Goal: Task Accomplishment & Management: Manage account settings

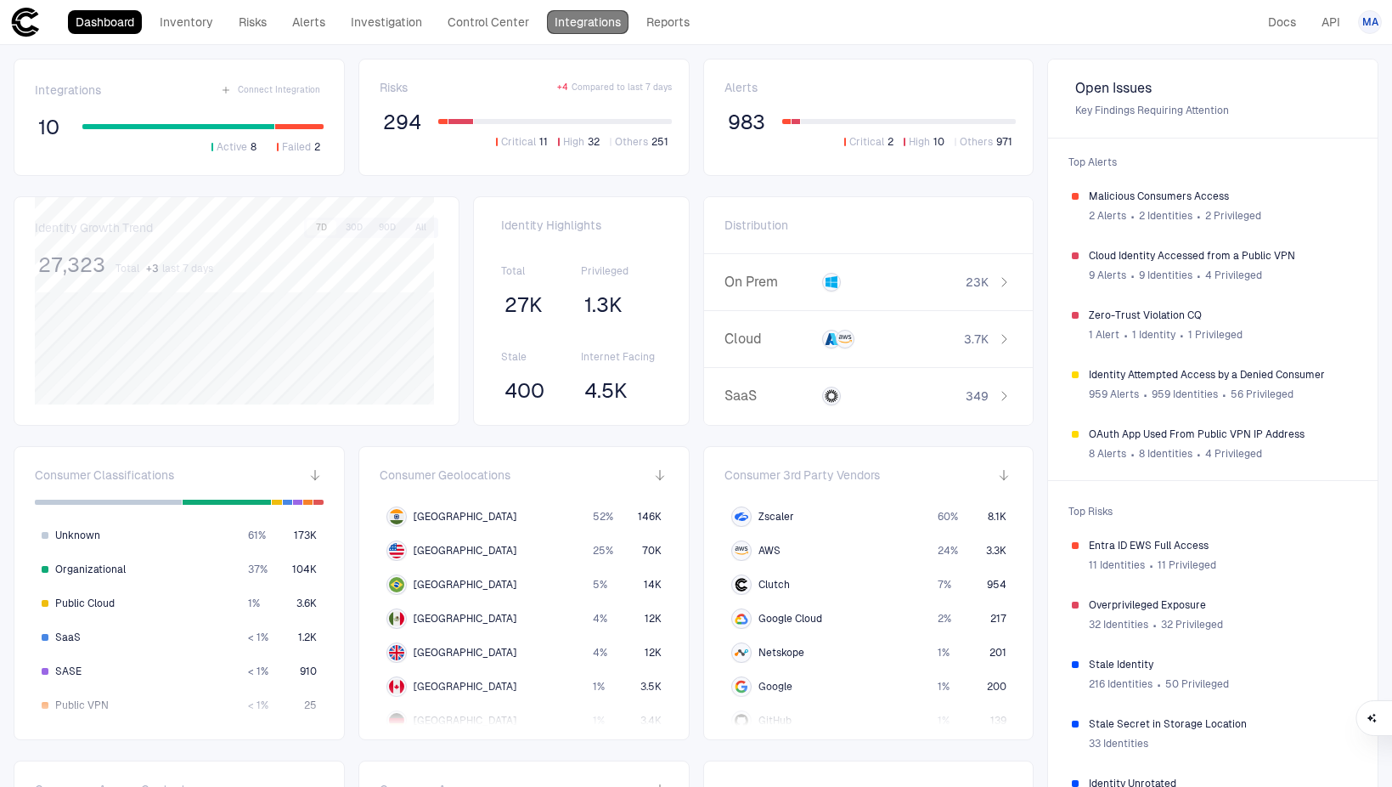
click at [571, 25] on link "Integrations" at bounding box center [588, 22] width 82 height 24
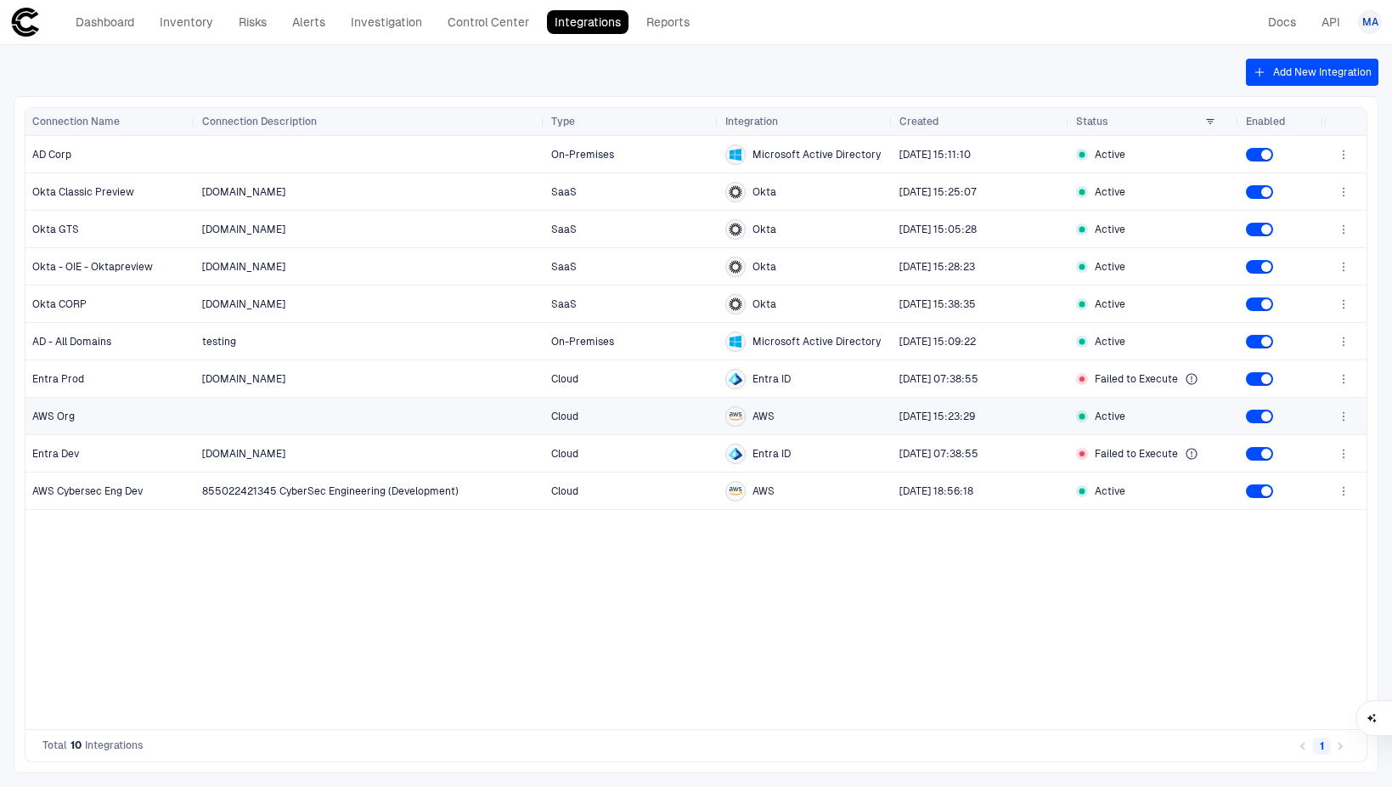
click at [1346, 411] on icon "button" at bounding box center [1344, 416] width 14 height 14
click at [194, 420] on div at bounding box center [696, 393] width 1392 height 787
click at [355, 17] on link "Investigation" at bounding box center [386, 22] width 87 height 24
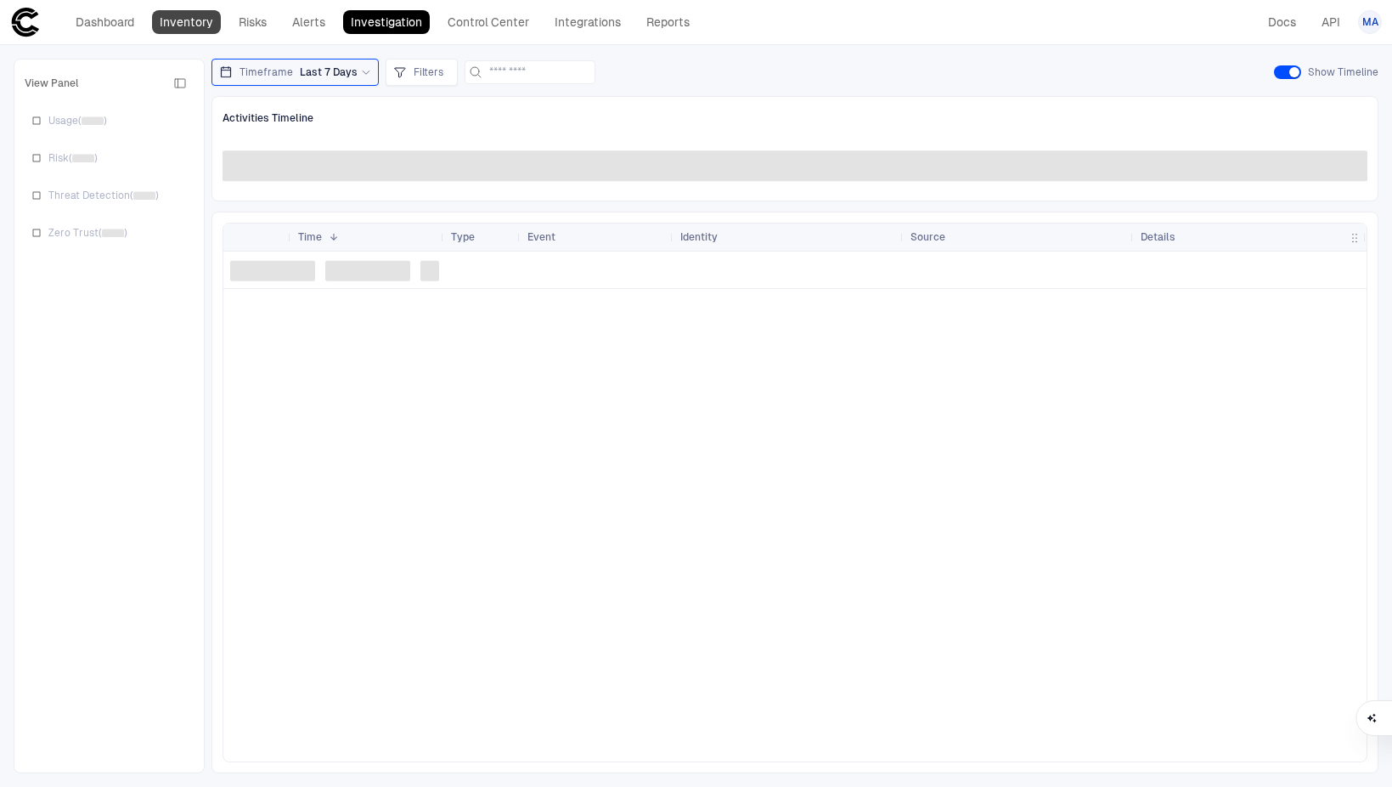
click at [208, 17] on link "Inventory" at bounding box center [186, 22] width 69 height 24
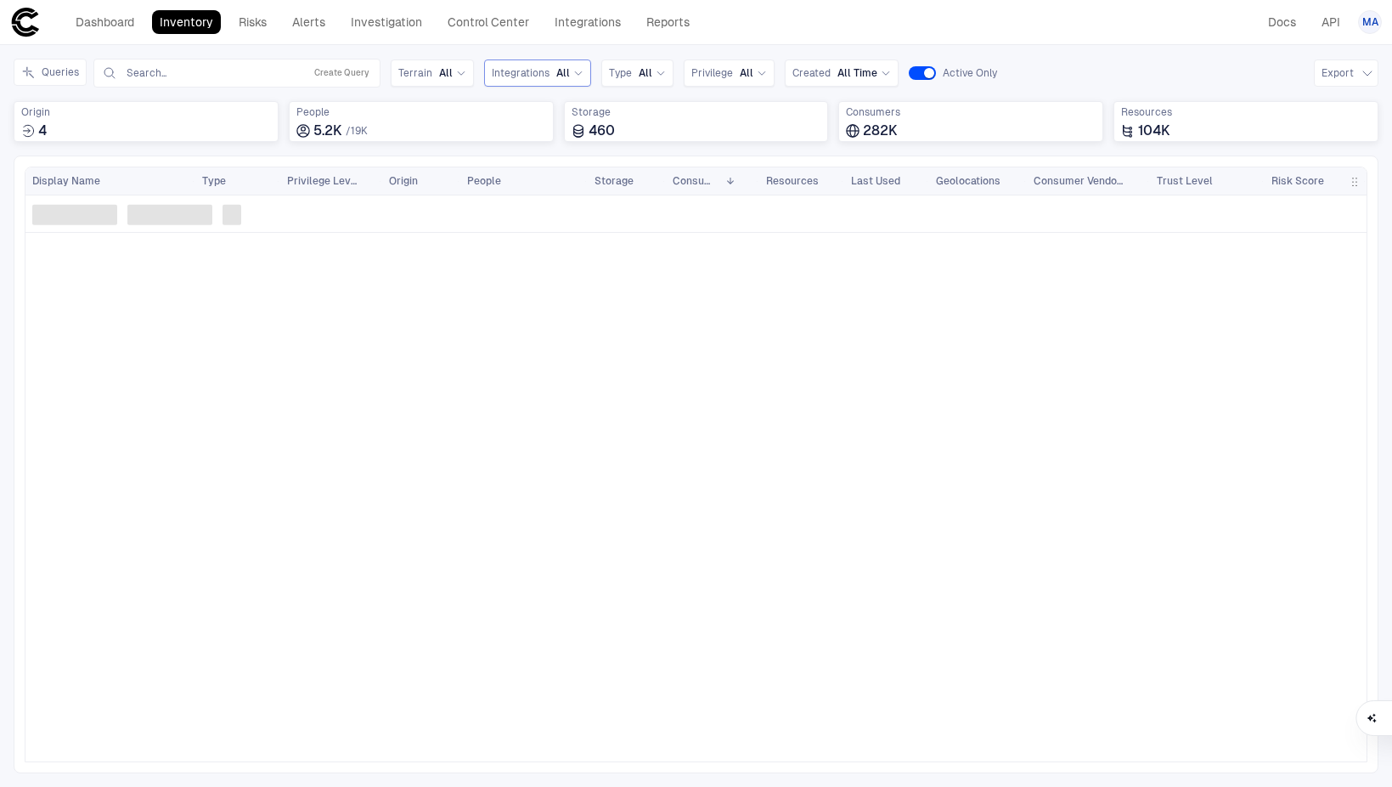
click at [541, 64] on div "Integrations All" at bounding box center [538, 73] width 92 height 19
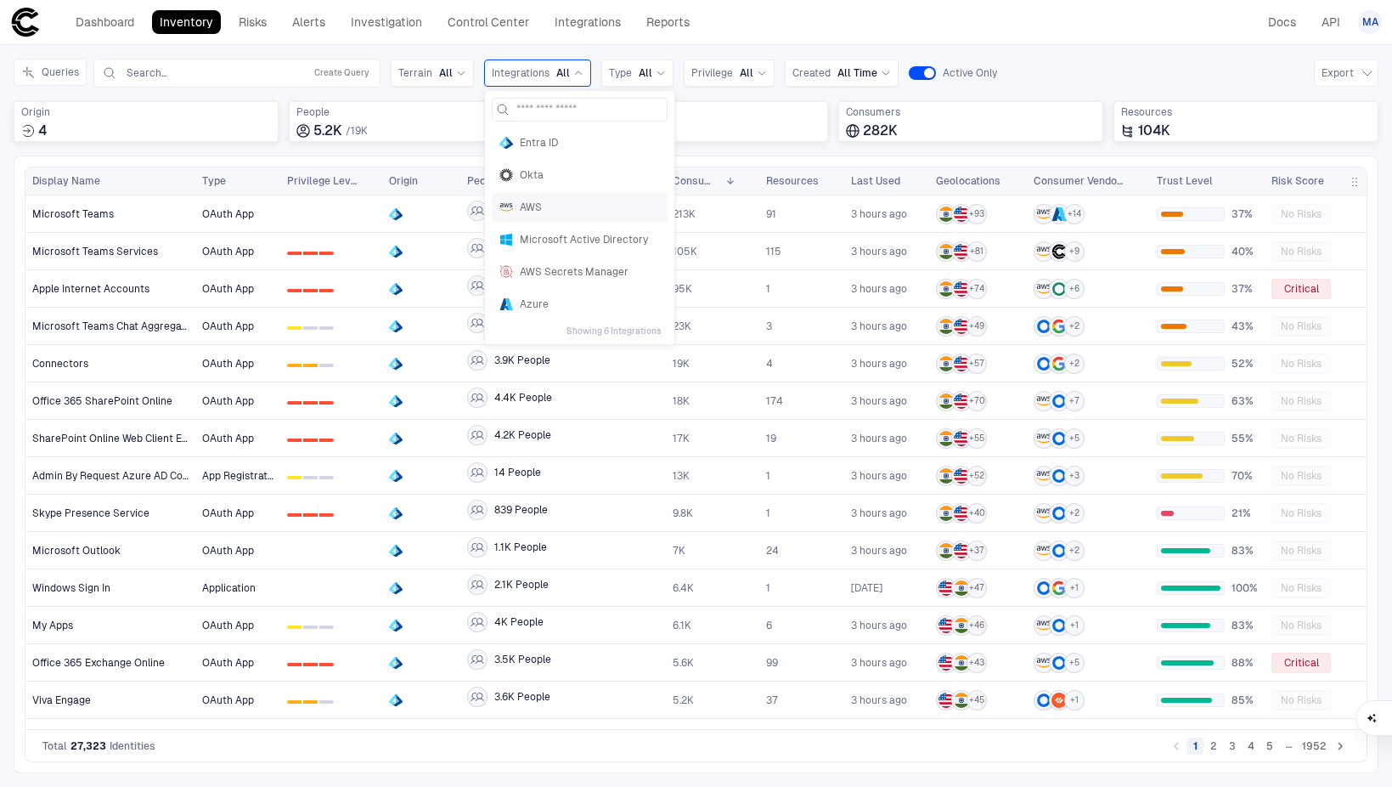
click at [534, 206] on span "AWS" at bounding box center [590, 207] width 140 height 14
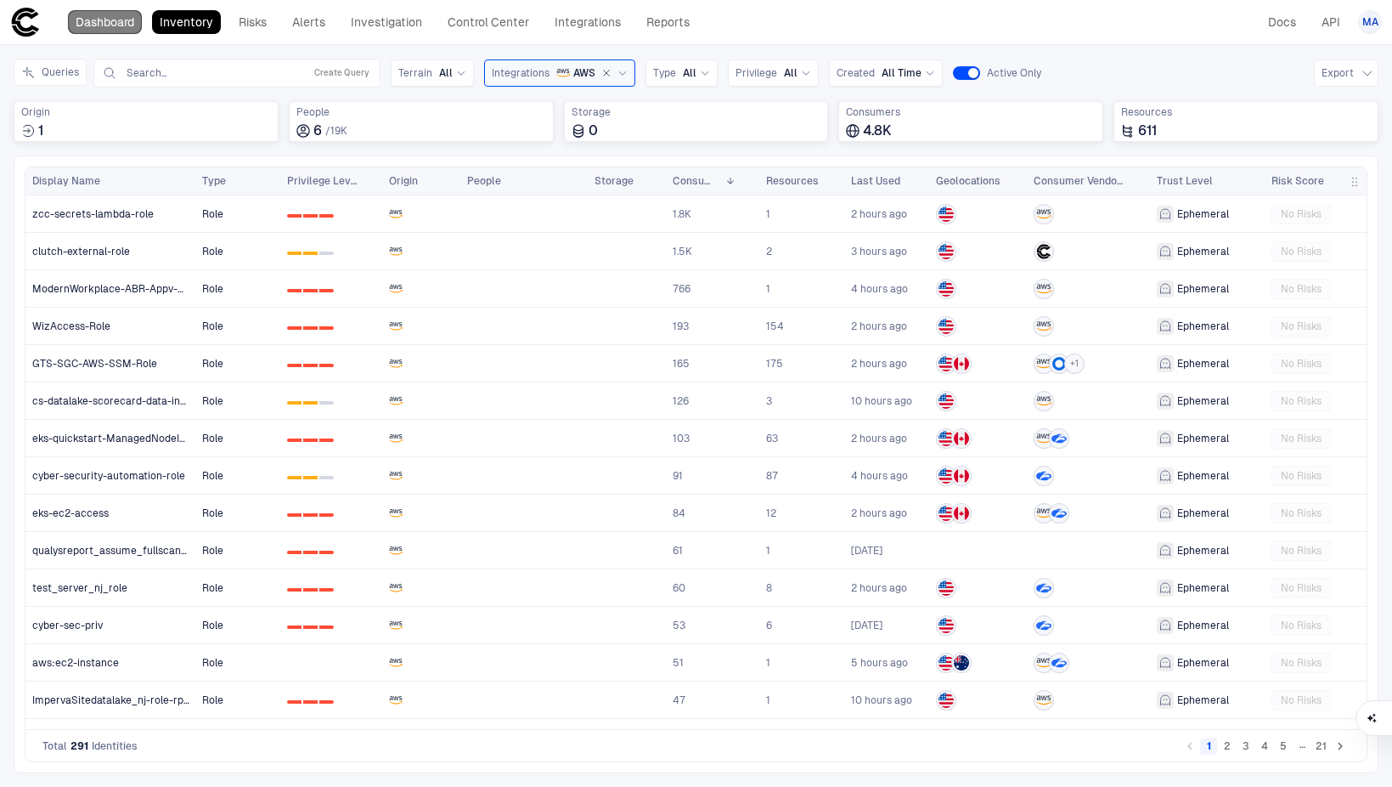
click at [125, 28] on link "Dashboard" at bounding box center [105, 22] width 74 height 24
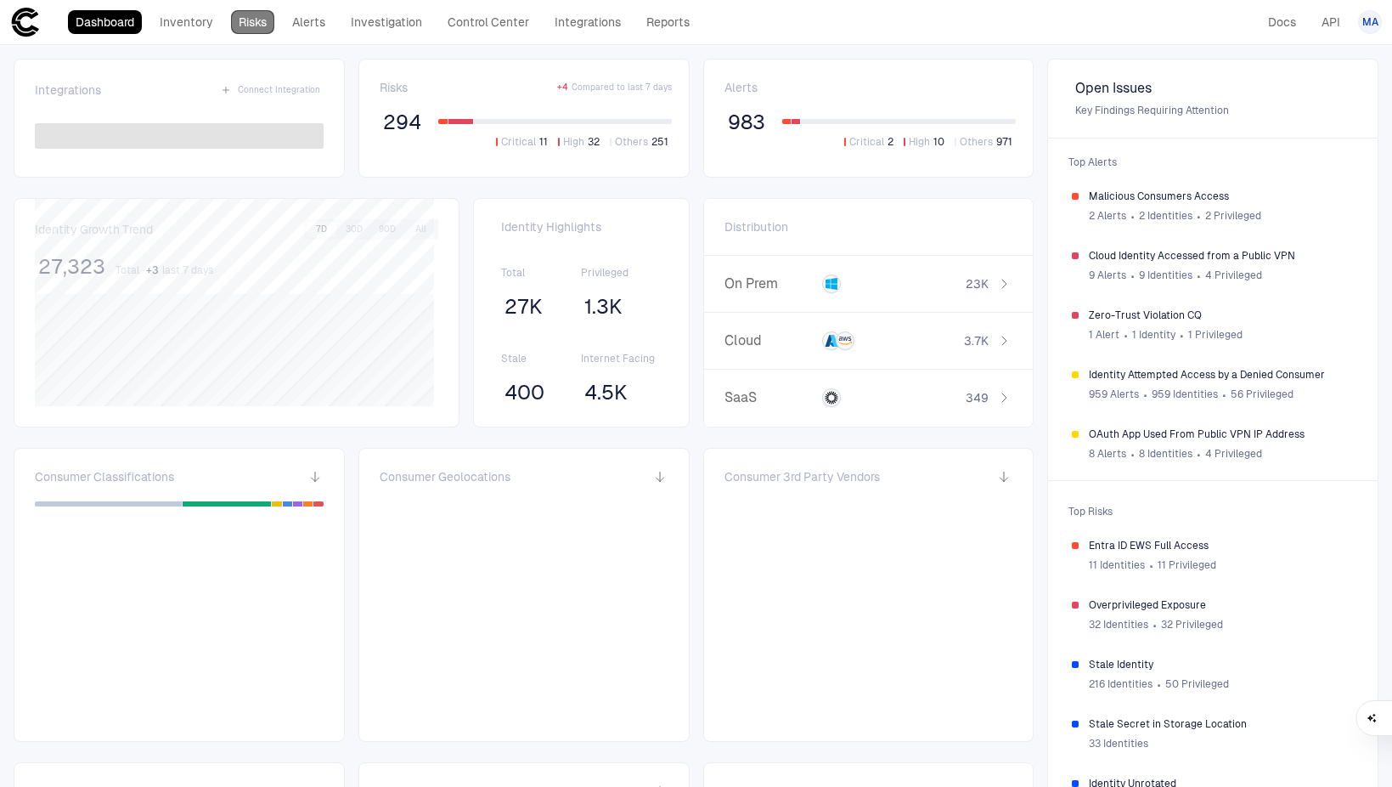
click at [250, 27] on link "Risks" at bounding box center [252, 22] width 43 height 24
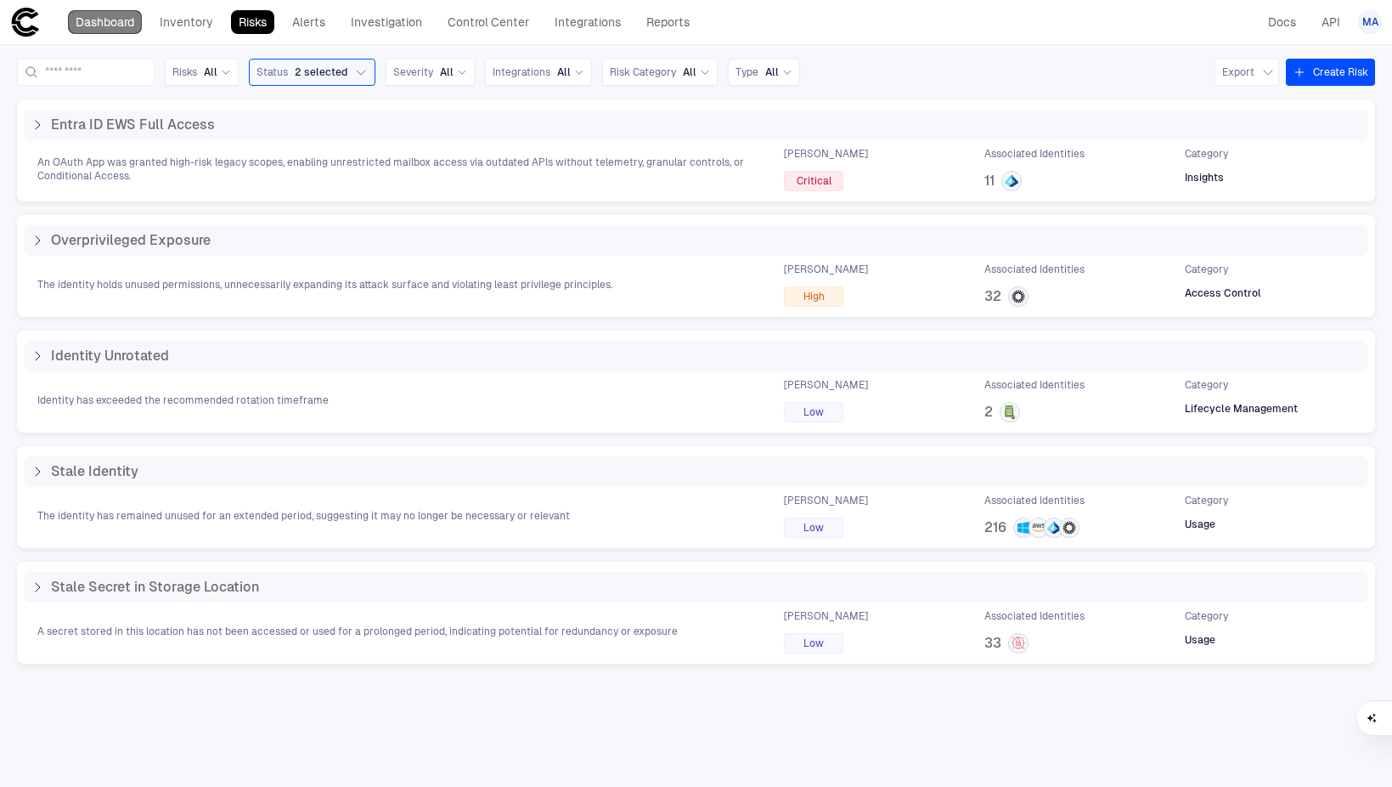
click at [108, 20] on link "Dashboard" at bounding box center [105, 22] width 74 height 24
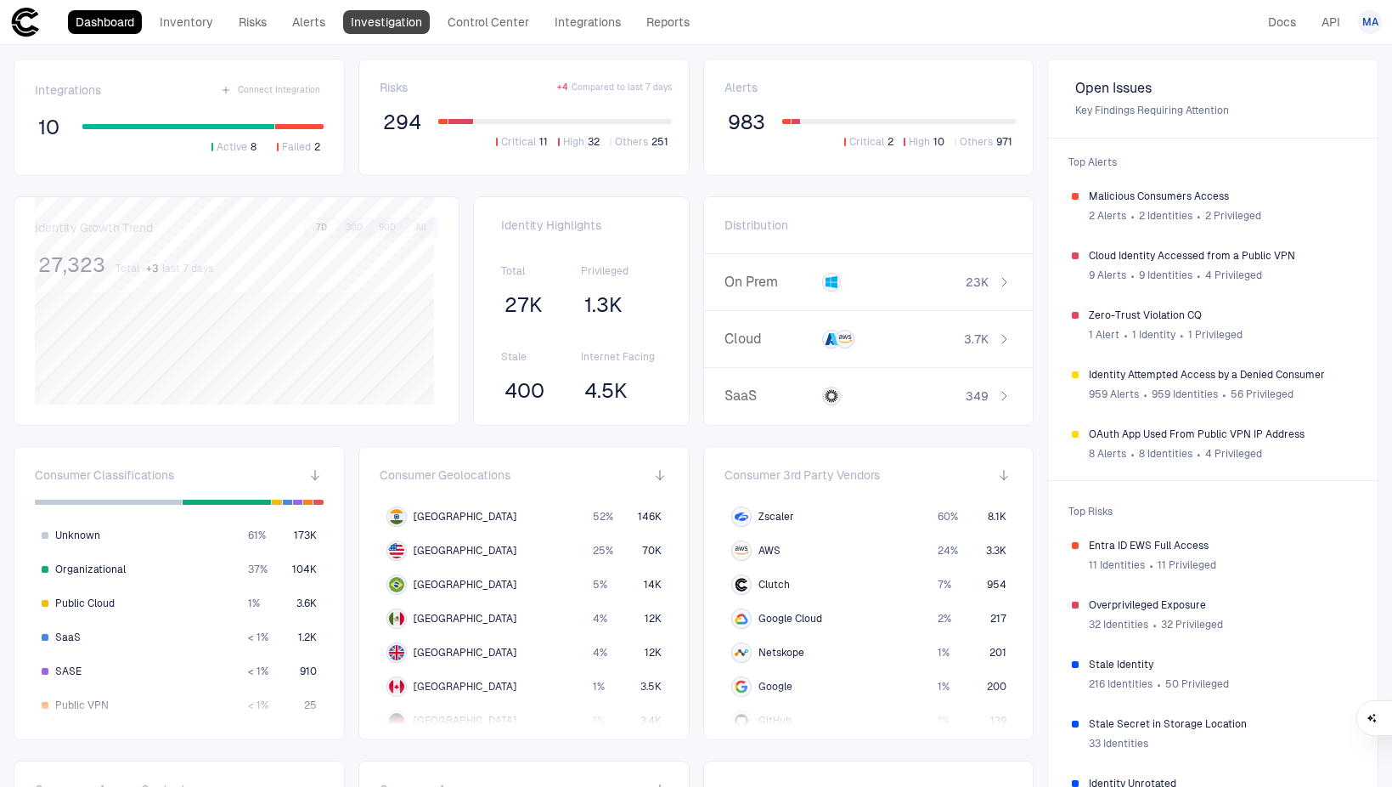
click at [415, 21] on link "Investigation" at bounding box center [386, 22] width 87 height 24
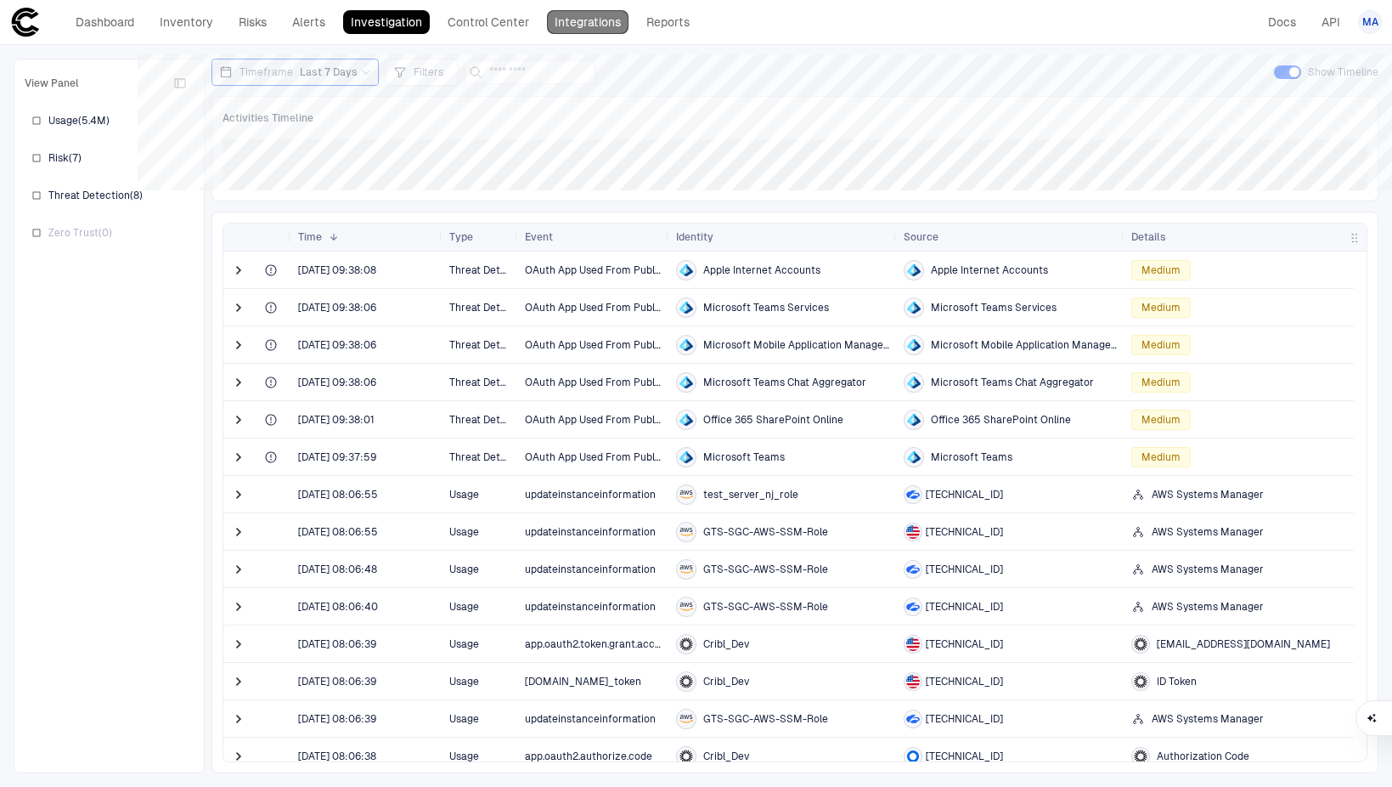
click at [601, 14] on link "Integrations" at bounding box center [588, 22] width 82 height 24
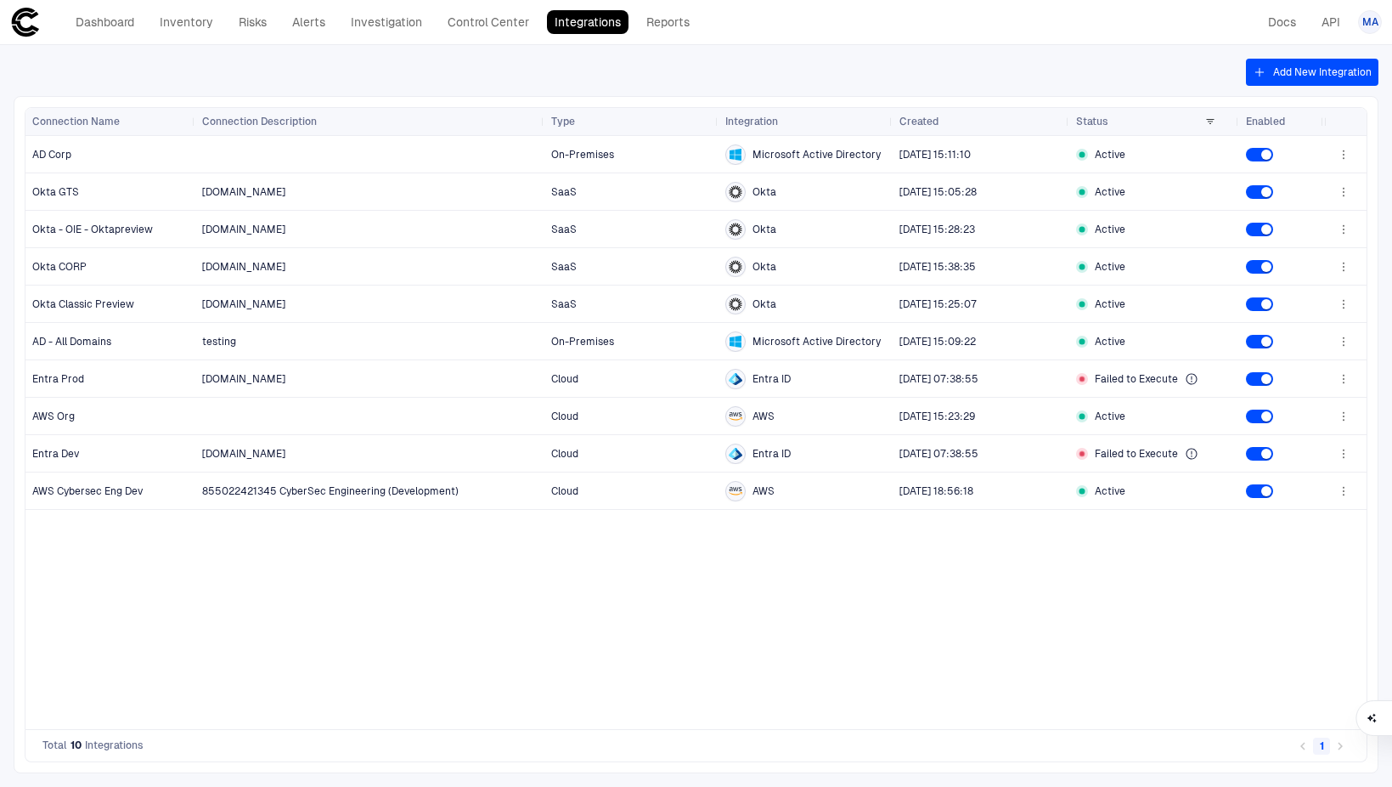
click at [1312, 76] on button "Add New Integration" at bounding box center [1312, 72] width 133 height 27
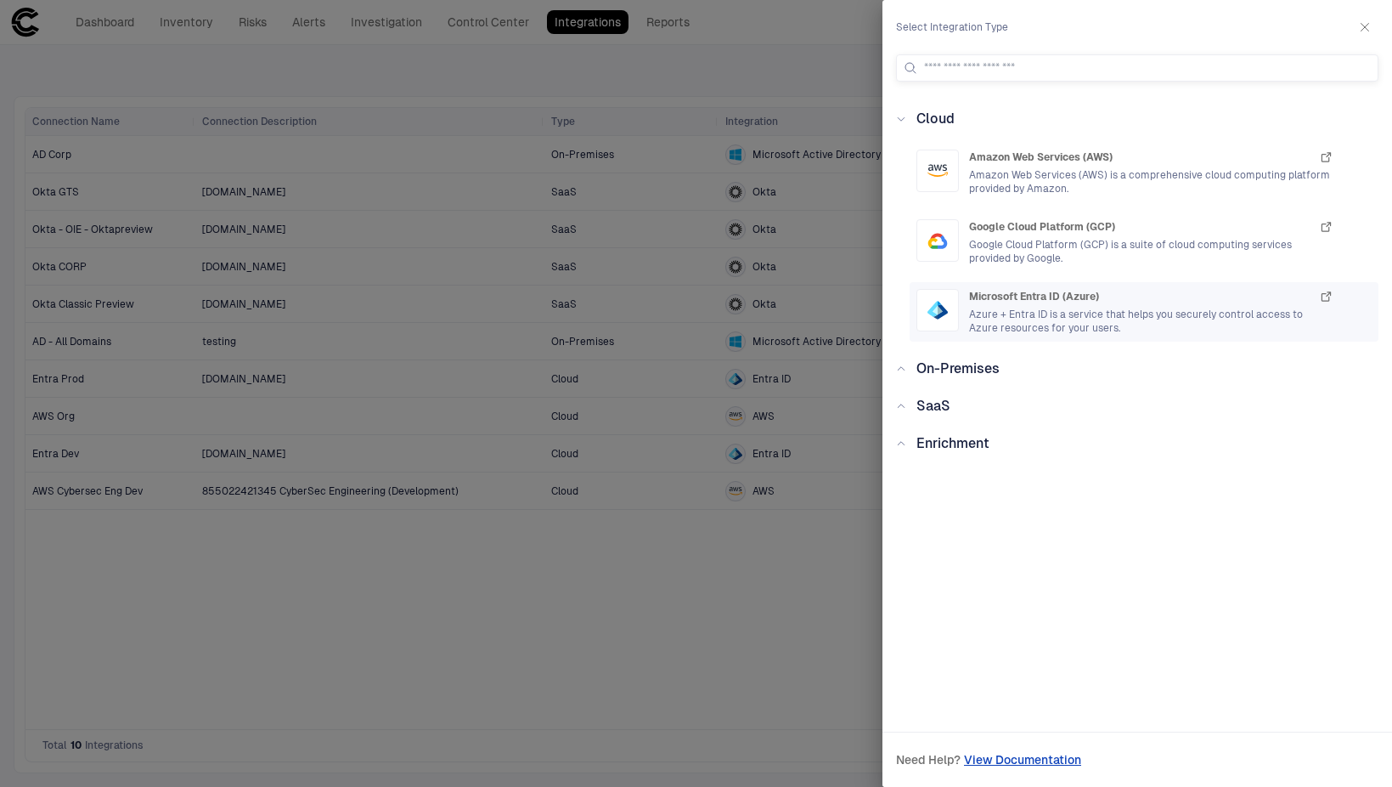
click at [1020, 319] on span "Azure + Entra ID is a service that helps you securely control access to Azure r…" at bounding box center [1151, 321] width 364 height 27
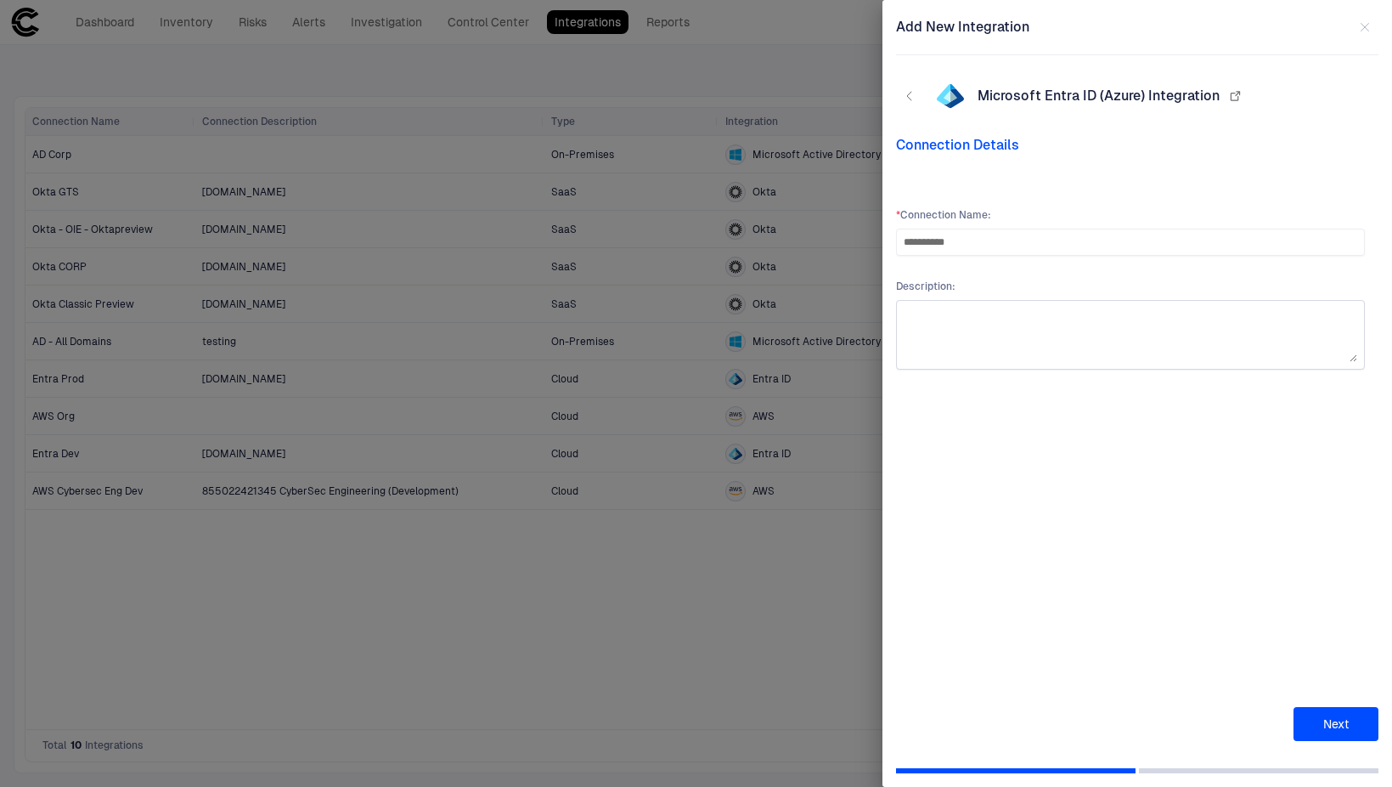
type input "**********"
click at [1014, 326] on textarea at bounding box center [1131, 335] width 454 height 54
type textarea "*"
type textarea "**********"
click at [1364, 714] on button "Next" at bounding box center [1336, 724] width 85 height 34
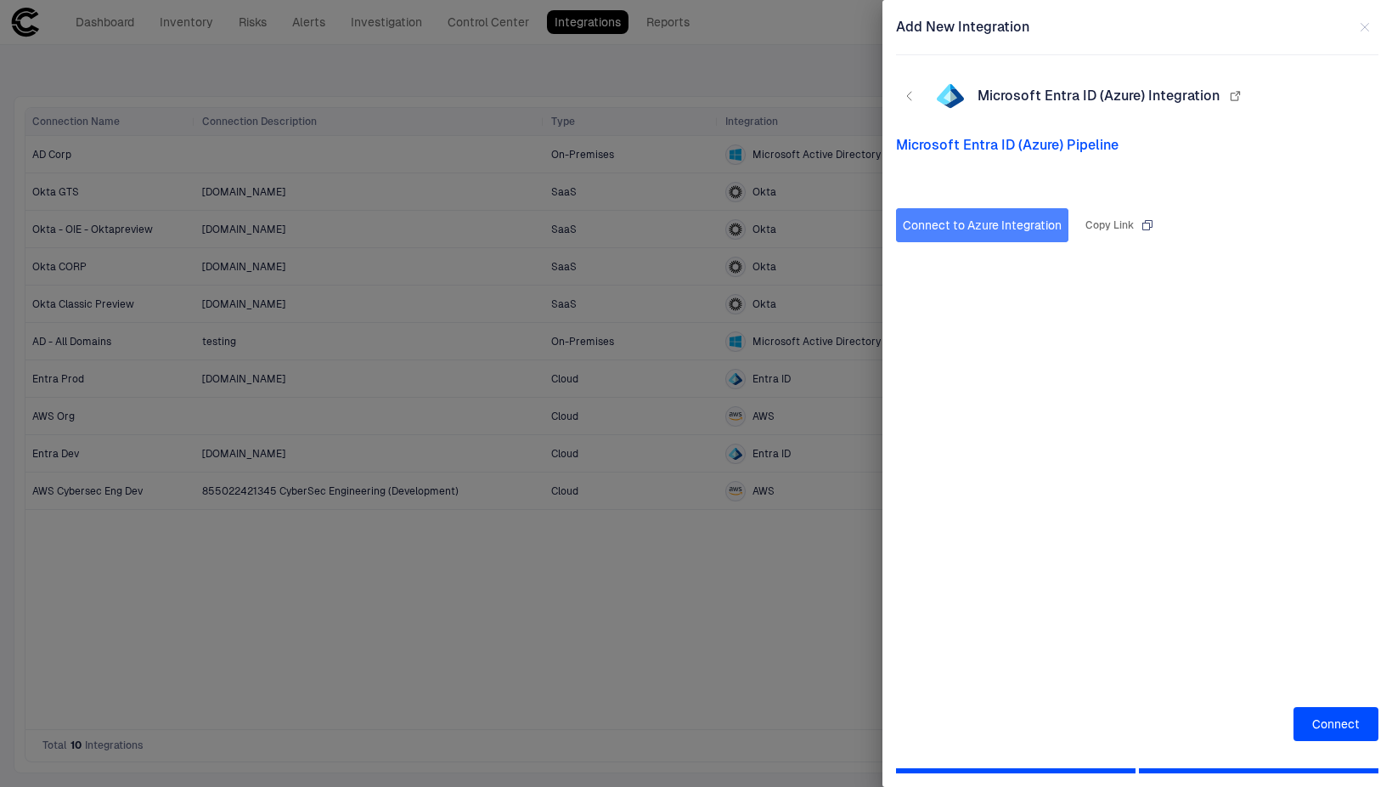
click at [1021, 233] on button "Connect to Azure Integration" at bounding box center [982, 225] width 172 height 34
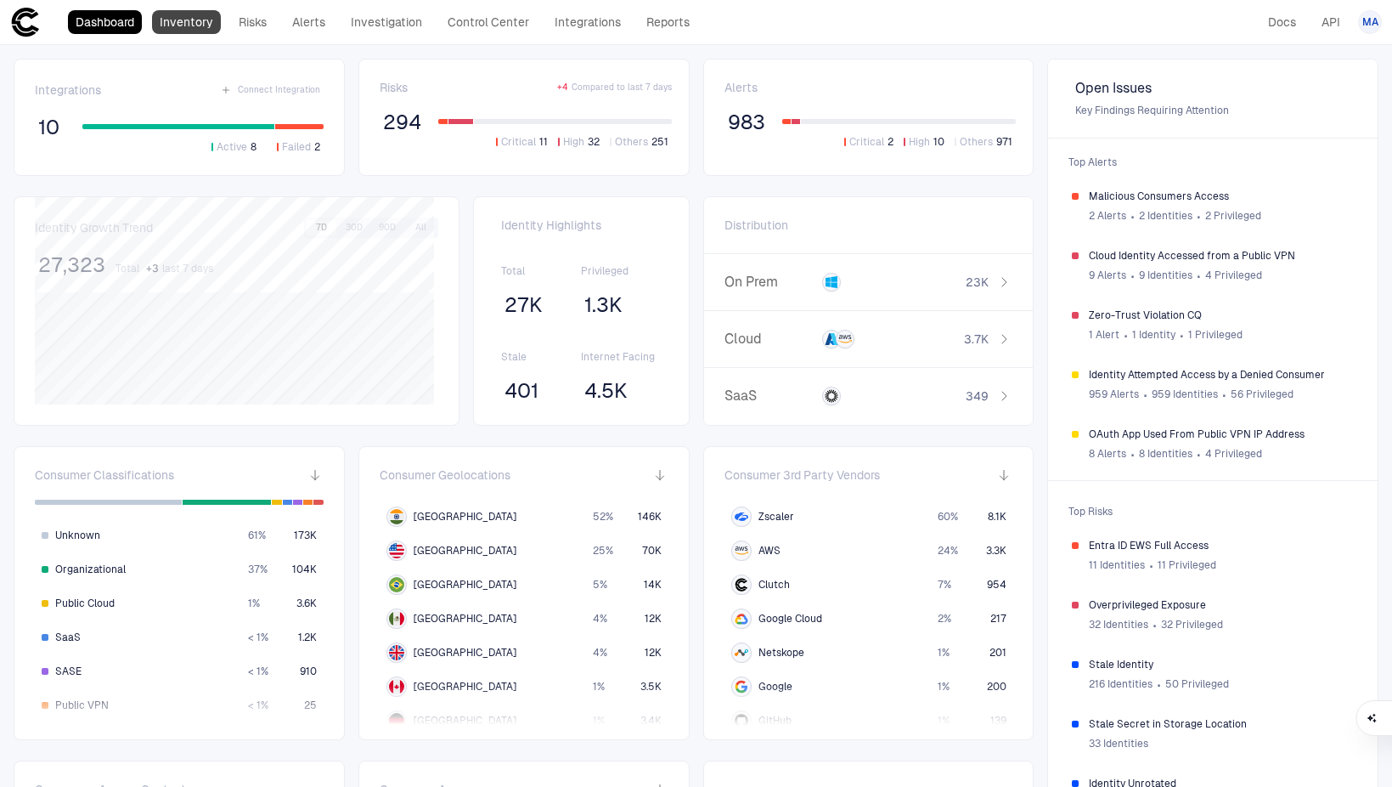
click at [192, 18] on link "Inventory" at bounding box center [186, 22] width 69 height 24
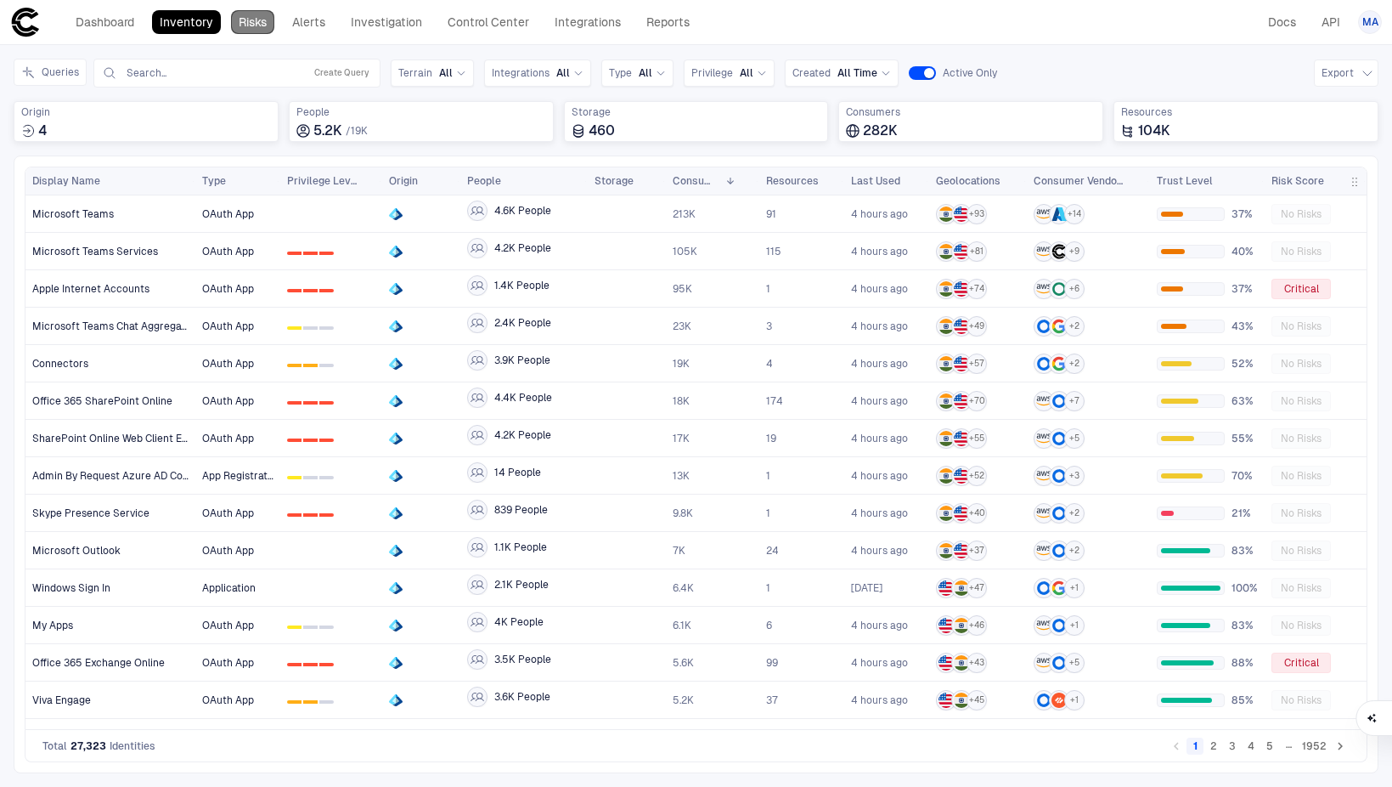
click at [242, 15] on link "Risks" at bounding box center [252, 22] width 43 height 24
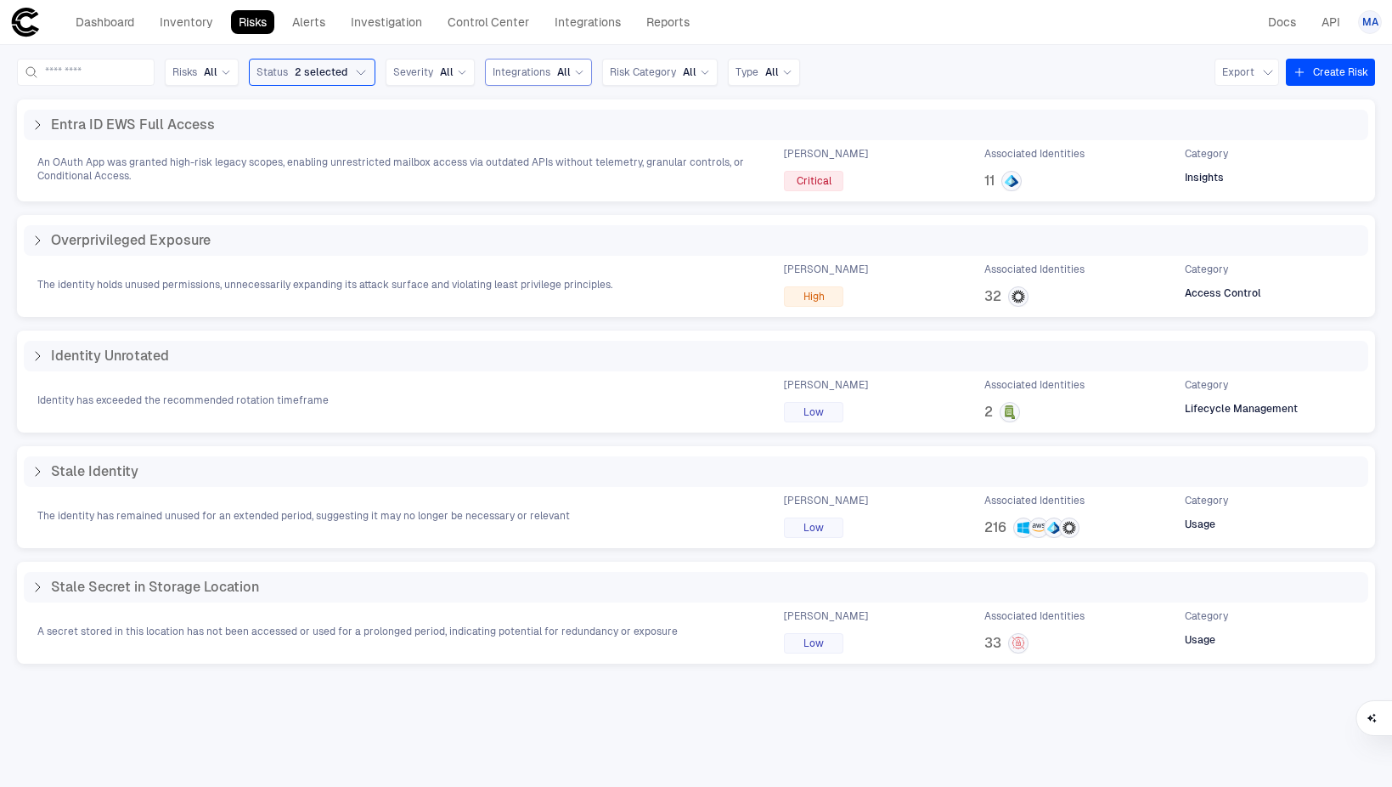
click at [551, 74] on span "Integrations" at bounding box center [522, 72] width 58 height 14
click at [172, 33] on link "Inventory" at bounding box center [186, 22] width 69 height 24
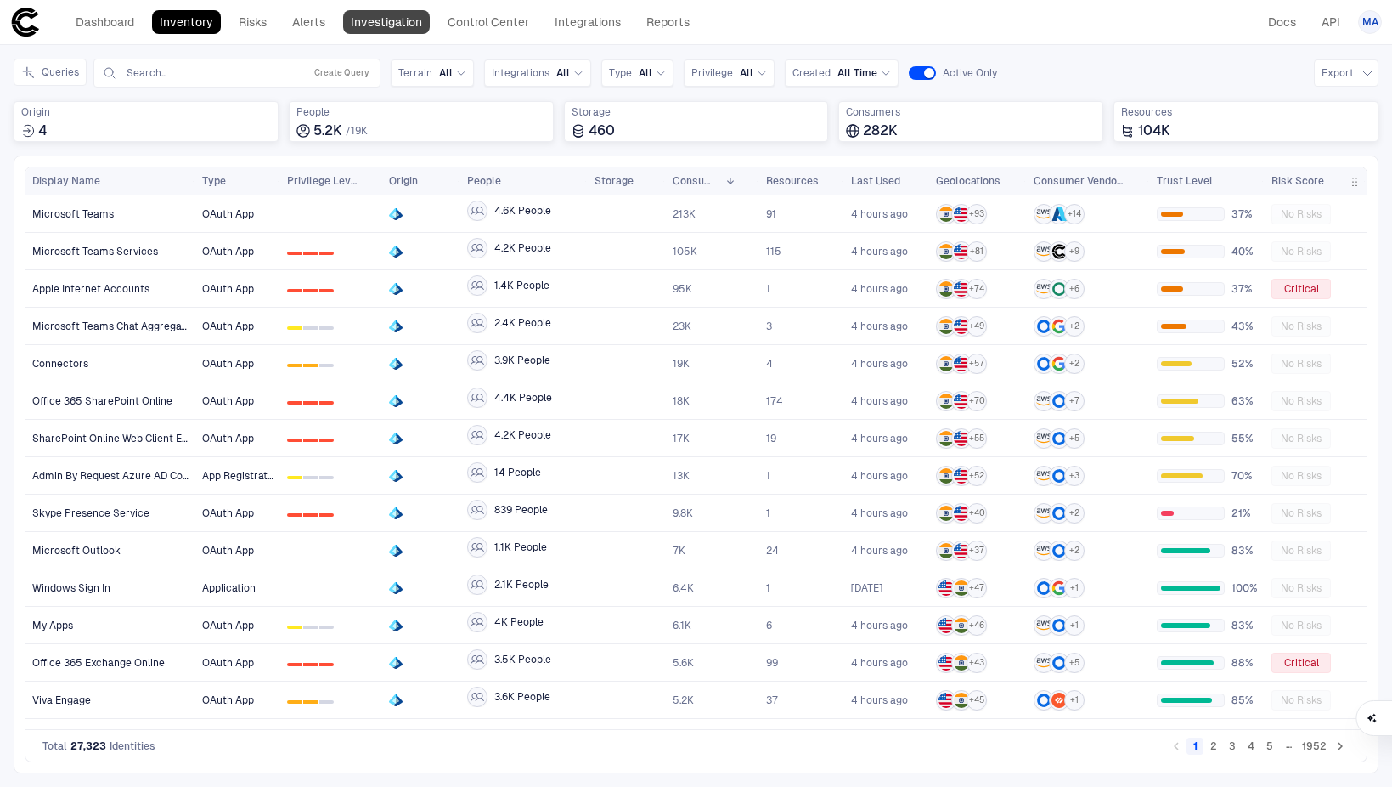
click at [394, 22] on link "Investigation" at bounding box center [386, 22] width 87 height 24
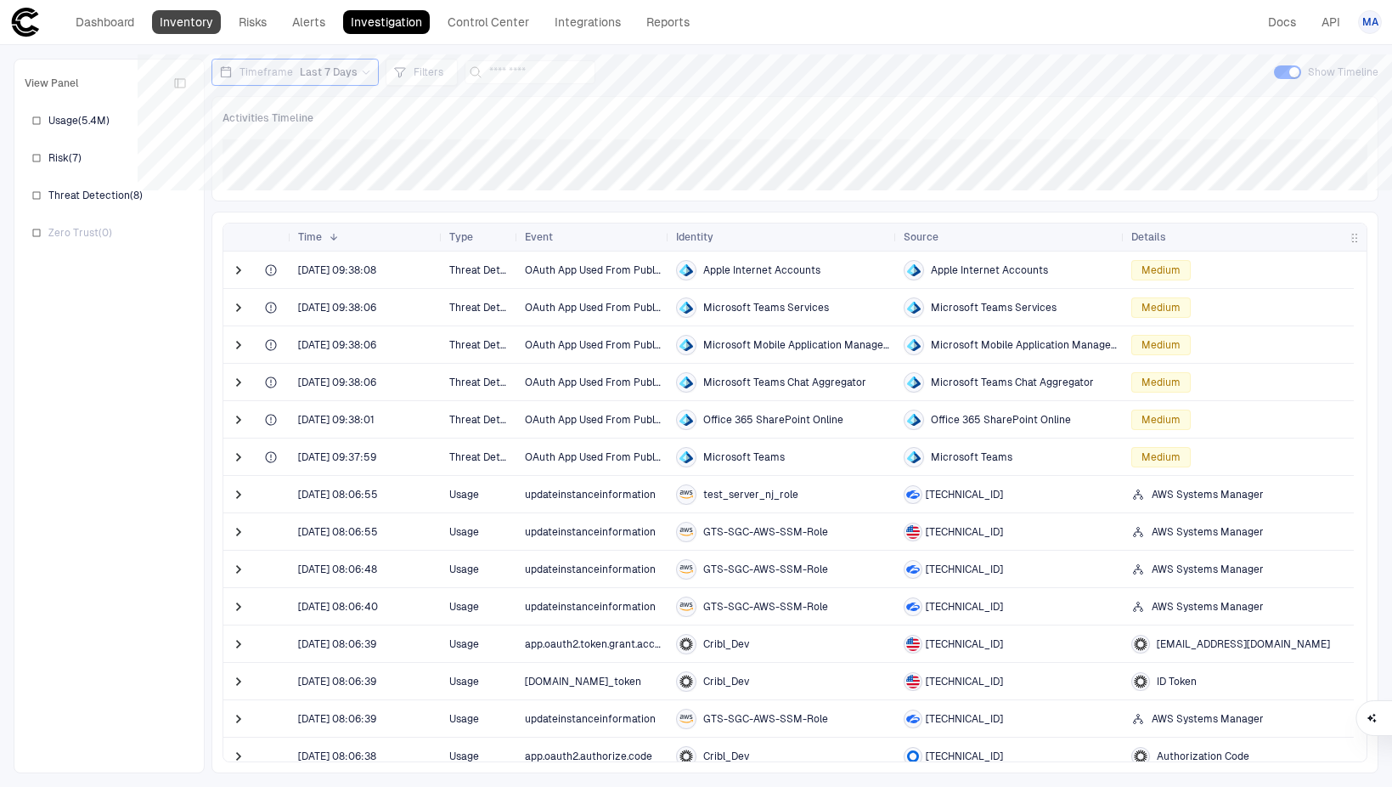
click at [197, 17] on link "Inventory" at bounding box center [186, 22] width 69 height 24
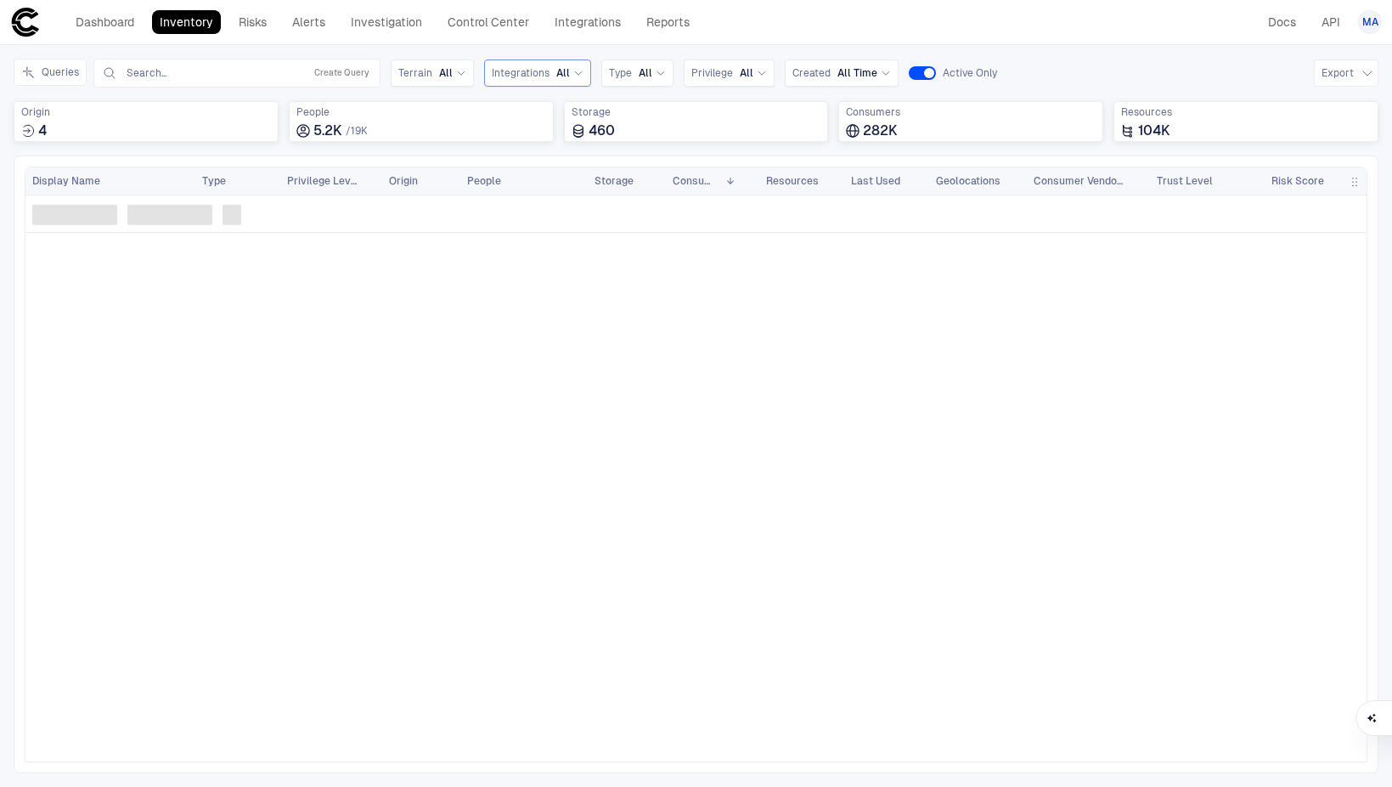
click at [561, 68] on span "All" at bounding box center [563, 73] width 14 height 14
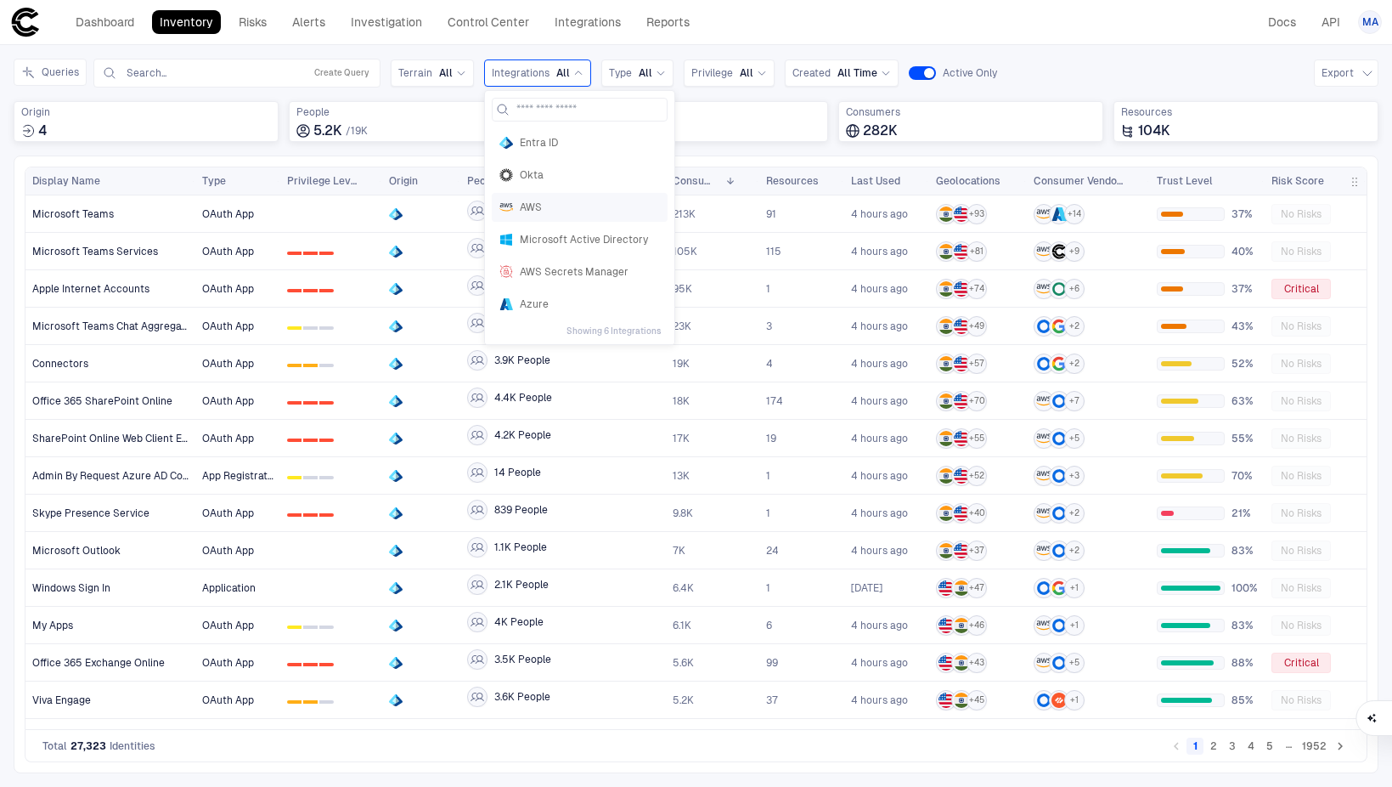
click at [522, 200] on div "AWS" at bounding box center [580, 207] width 176 height 29
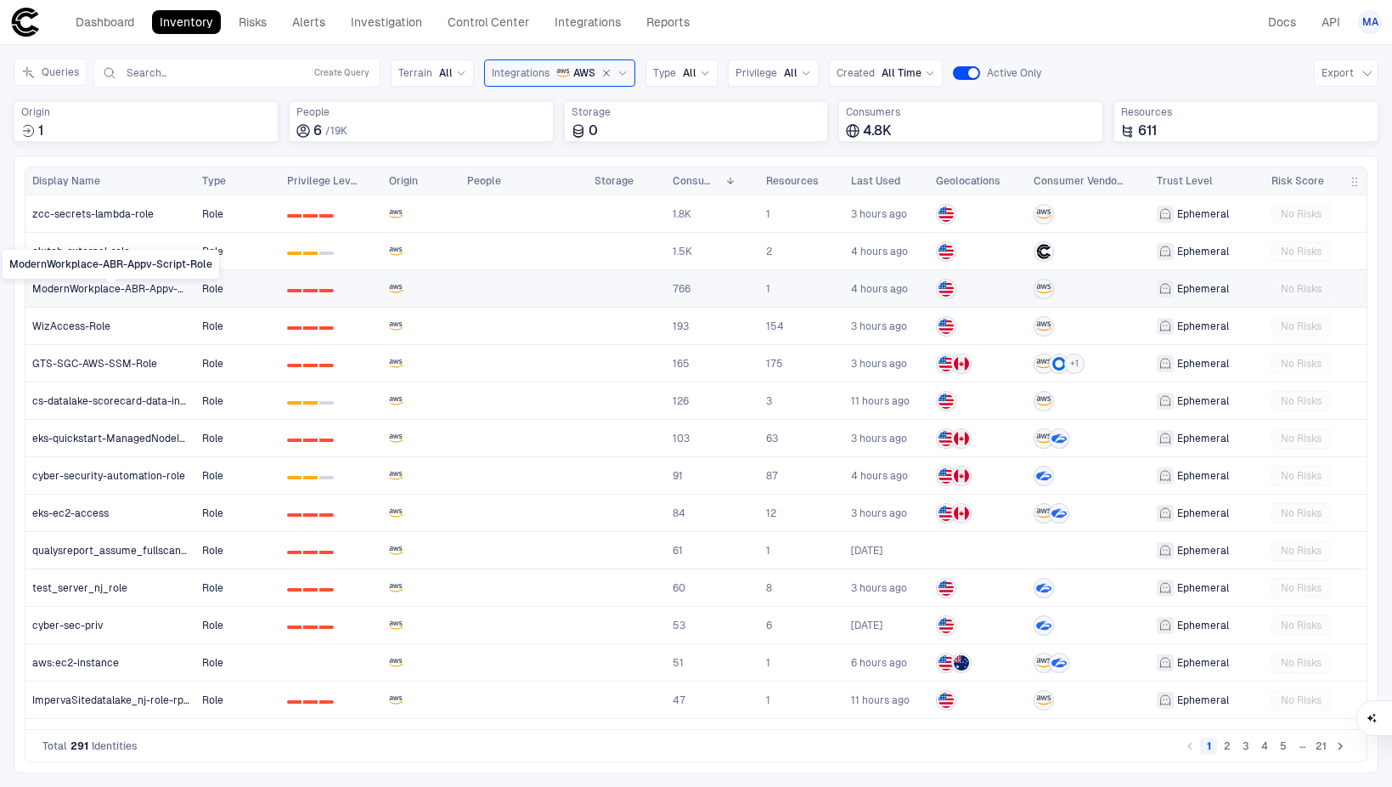
click at [170, 289] on span "ModernWorkplace-ABR-Appv-Script-Role" at bounding box center [110, 289] width 157 height 14
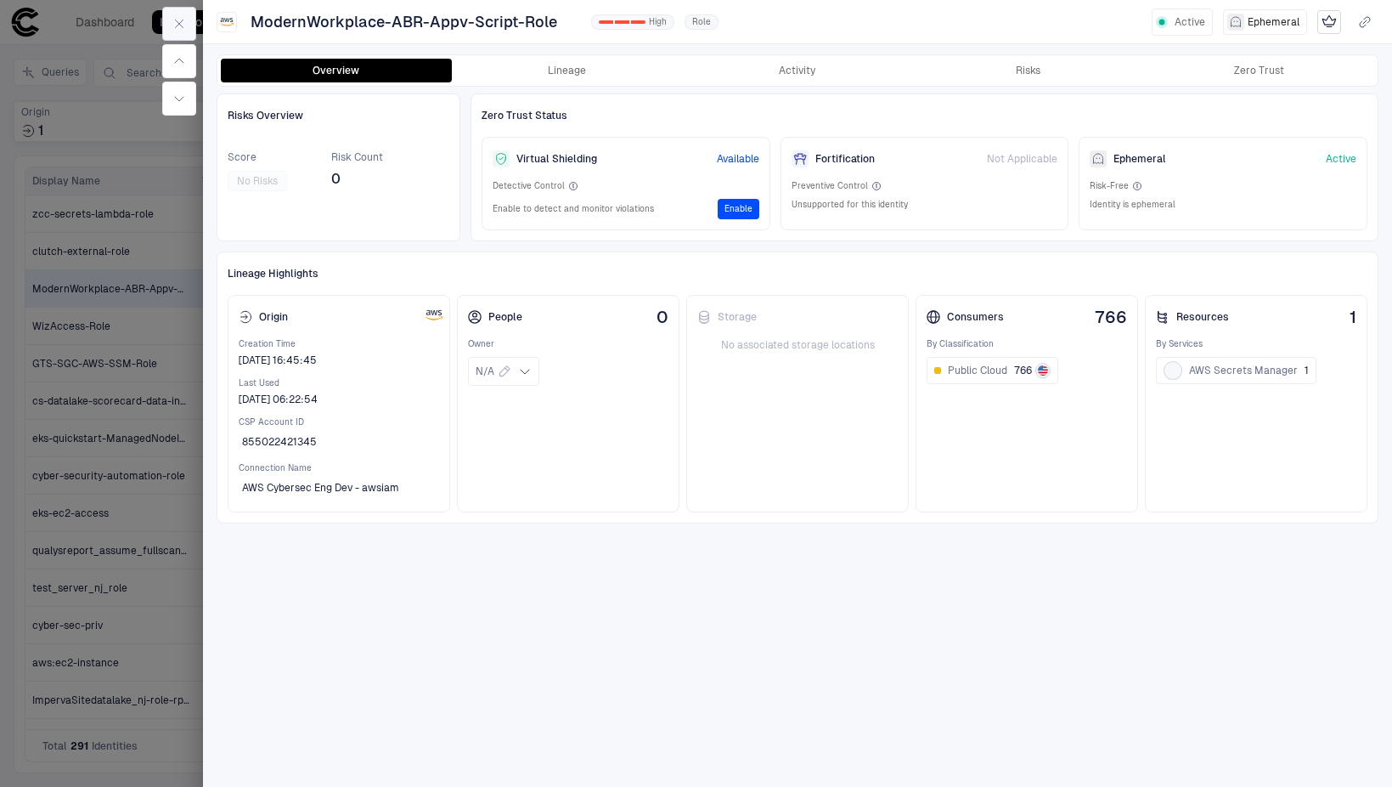
click at [184, 22] on icon "button" at bounding box center [179, 24] width 14 height 14
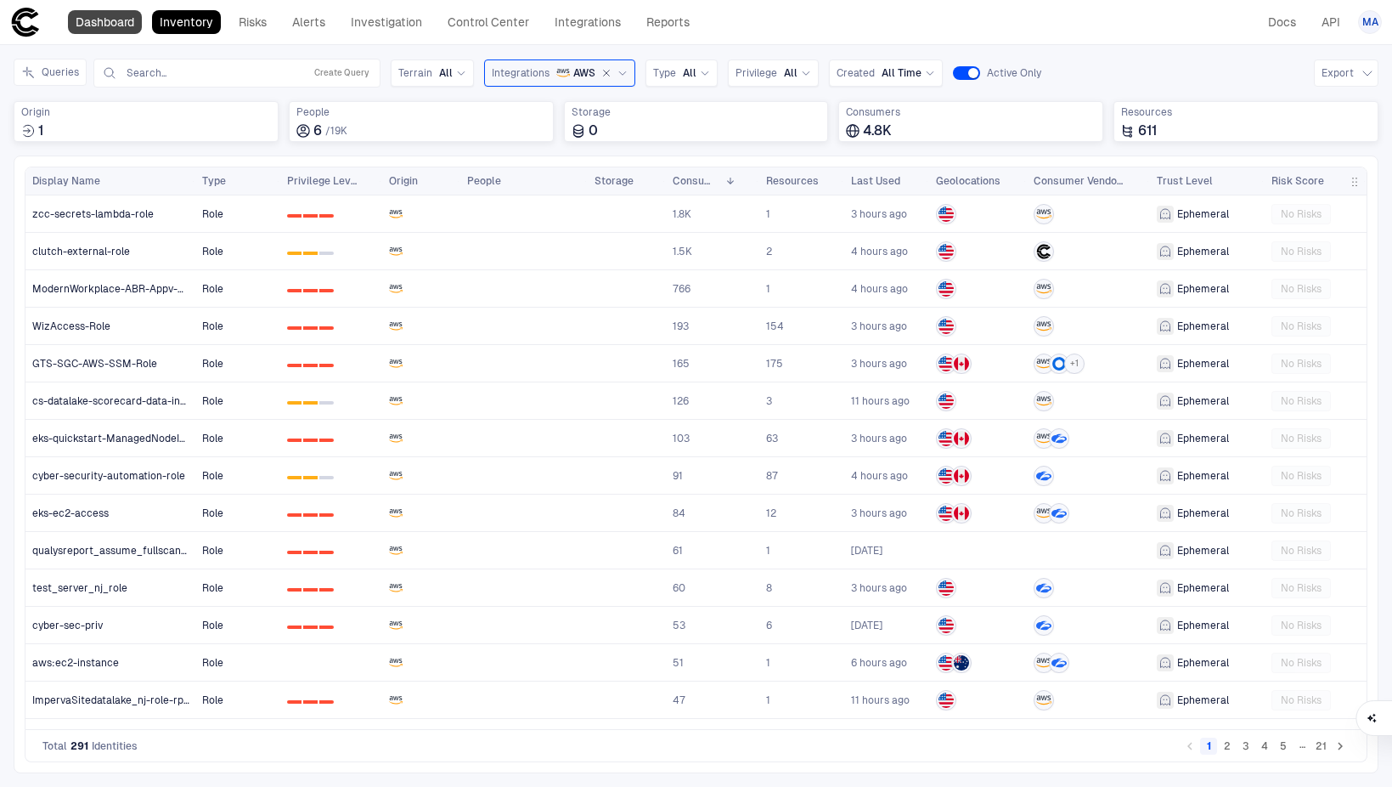
drag, startPoint x: 116, startPoint y: 28, endPoint x: 171, endPoint y: 50, distance: 58.7
click at [116, 28] on link "Dashboard" at bounding box center [105, 22] width 74 height 24
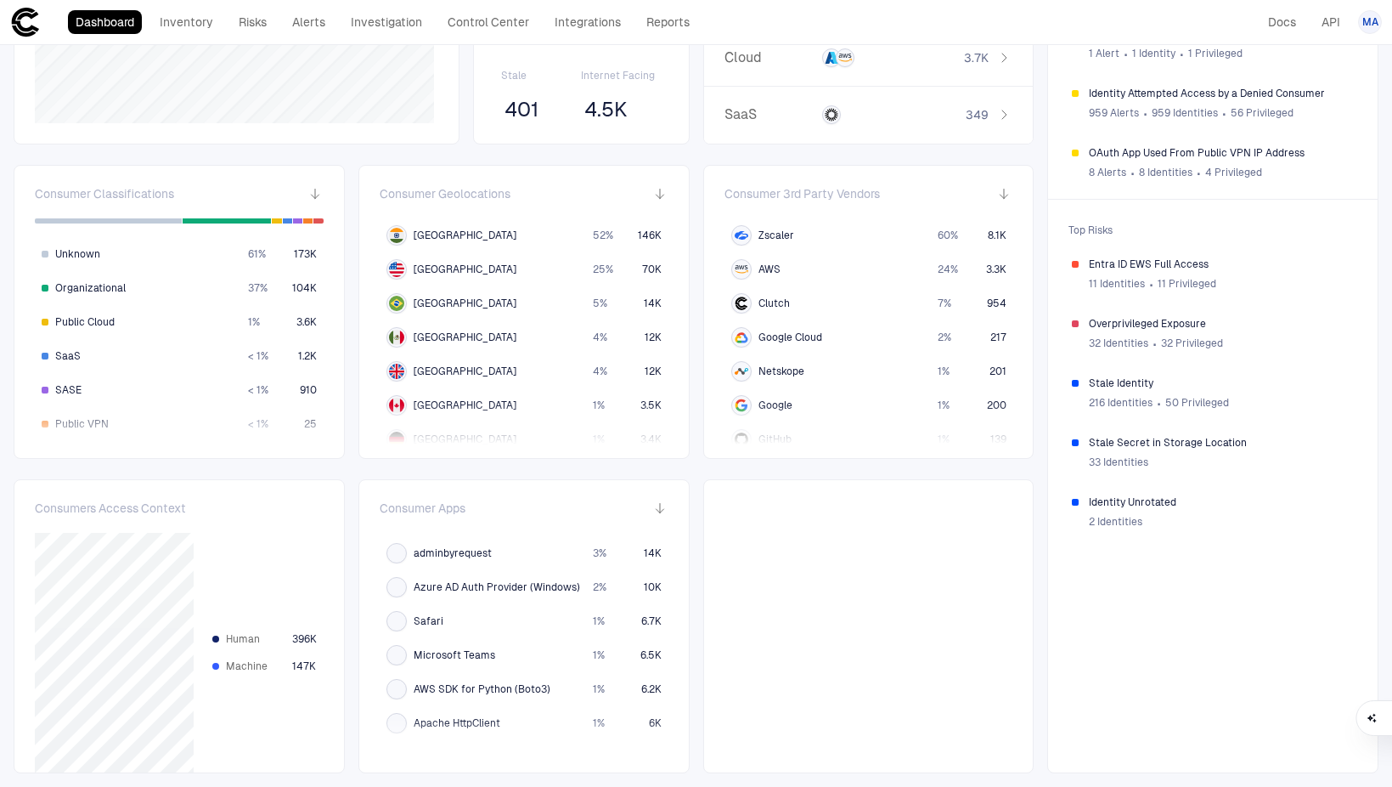
scroll to position [170, 0]
click at [470, 588] on span "adminbyrequest" at bounding box center [453, 584] width 78 height 14
